Goal: Task Accomplishment & Management: Manage account settings

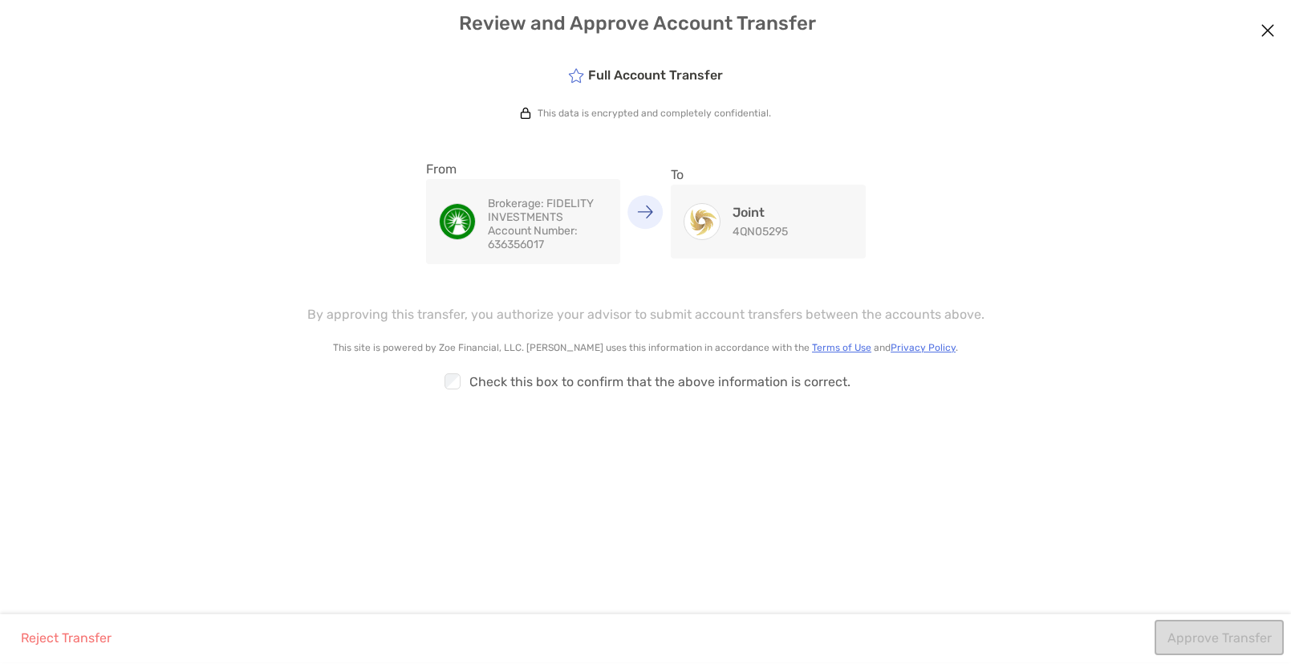
drag, startPoint x: 803, startPoint y: 359, endPoint x: 814, endPoint y: 322, distance: 39.3
click at [808, 359] on div "Full Account Transfer This data is encrypted and completely confidential. From …" at bounding box center [645, 332] width 1291 height 563
drag, startPoint x: 699, startPoint y: 206, endPoint x: 709, endPoint y: 209, distance: 10.7
click at [700, 207] on img "modal" at bounding box center [701, 221] width 35 height 35
click at [575, 221] on p "Brokerage: FIDELITY INVESTMENTS" at bounding box center [548, 210] width 120 height 27
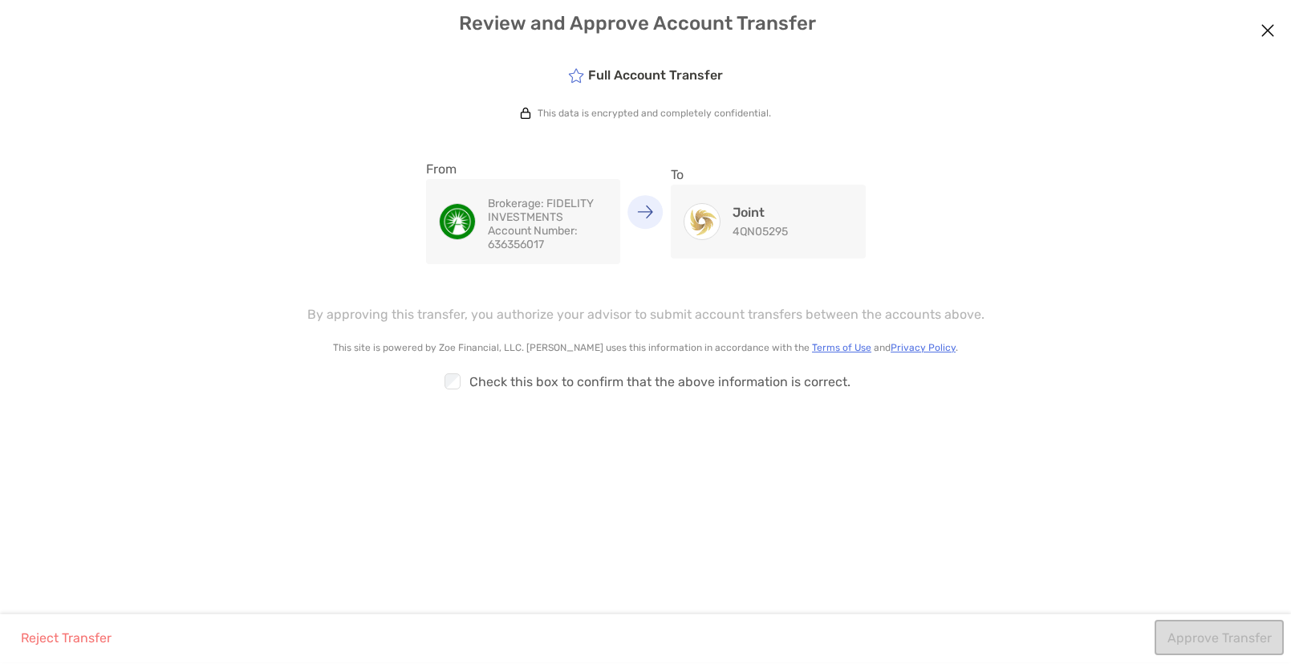
click at [584, 76] on icon "modal" at bounding box center [576, 75] width 16 height 14
click at [1216, 643] on div "Approve Transfer" at bounding box center [1219, 640] width 128 height 43
click at [1216, 642] on div "Approve Transfer" at bounding box center [1219, 640] width 128 height 43
click at [1218, 632] on button "Approve Transfer" at bounding box center [1219, 636] width 129 height 35
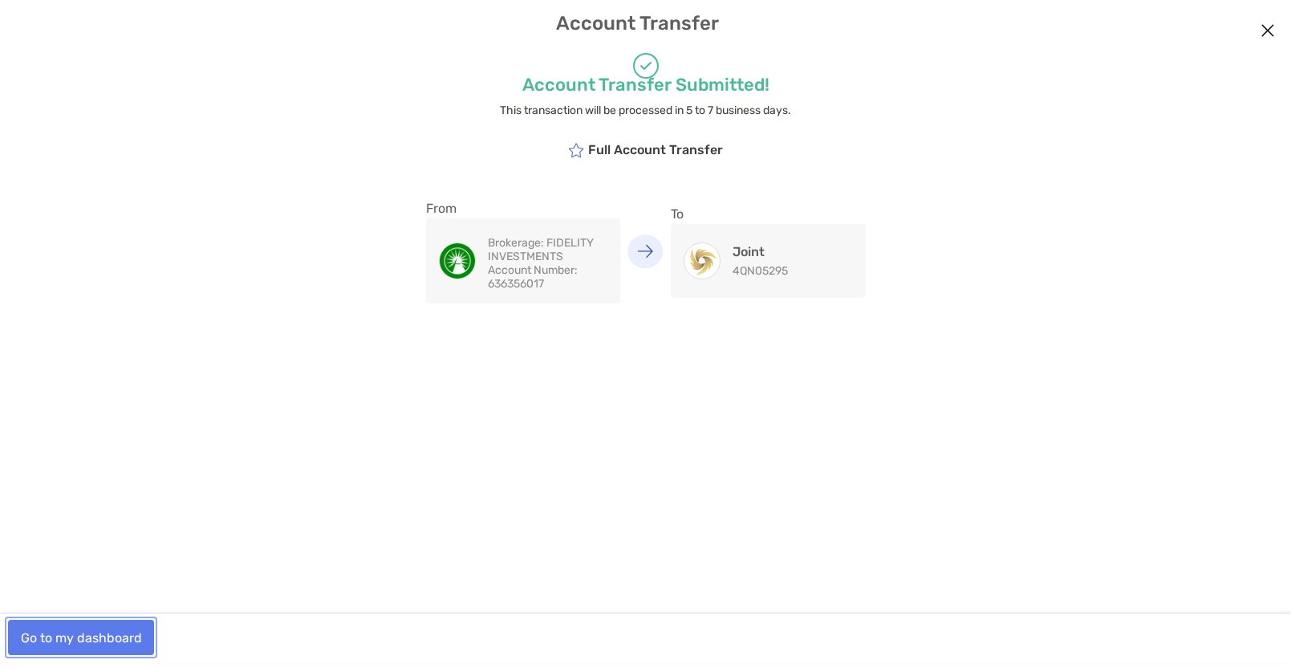
click at [115, 637] on button "Go to my dashboard" at bounding box center [81, 636] width 146 height 35
